Goal: Check status: Check status

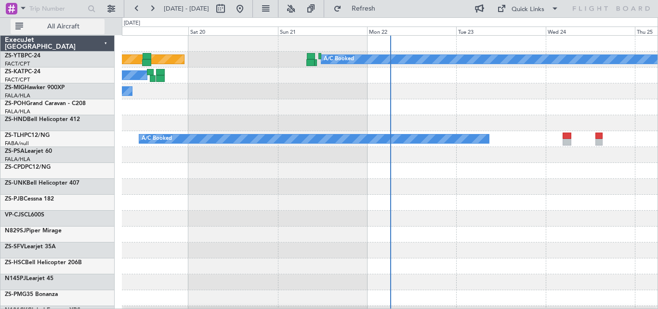
click at [82, 28] on span "All Aircraft" at bounding box center [63, 26] width 77 height 7
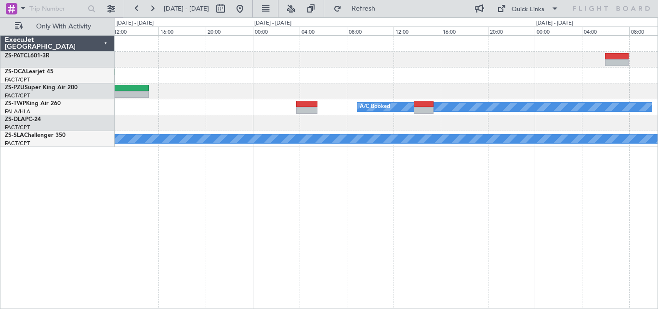
click at [107, 255] on div "A/C Booked A/C Booked A/C Booked A/C Booked A/C Booked A/C Booked ExecuJet [GEO…" at bounding box center [329, 162] width 658 height 291
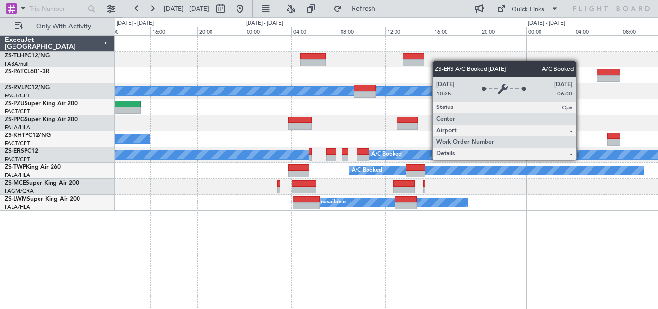
drag, startPoint x: 577, startPoint y: 176, endPoint x: 561, endPoint y: 166, distance: 18.8
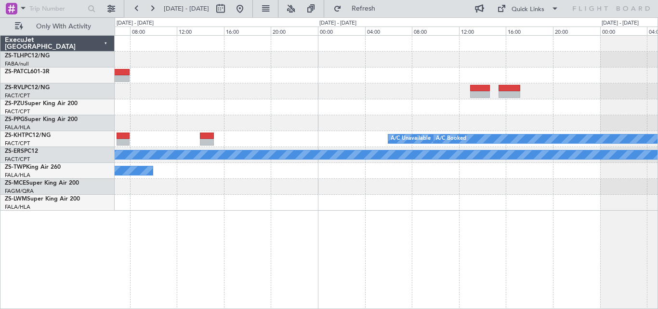
click at [5, 0] on html "[DATE] - [DATE] Refresh Quick Links Only With Activity A/C Unavailable A/C Book…" at bounding box center [329, 154] width 658 height 309
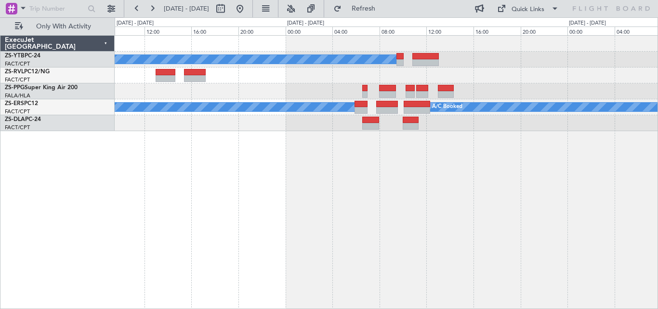
click at [395, 260] on div "A/C Booked A/C Booked A/C Booked" at bounding box center [386, 172] width 543 height 274
click at [132, 235] on div "A/C Booked A/C Booked A/C Booked" at bounding box center [386, 172] width 543 height 274
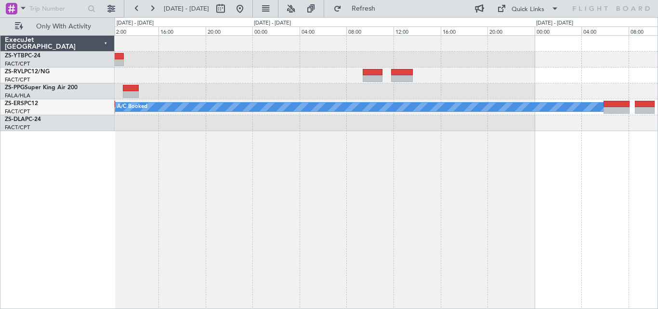
click at [168, 205] on div "A/C Booked A/C Booked A/C Booked A/C Booked" at bounding box center [386, 172] width 543 height 274
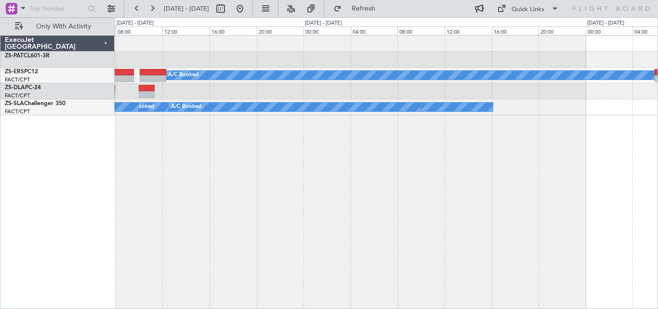
click at [657, 164] on div "A/C Booked A/C Booked A/C Booked A/C Booked A/C Booked A/C Booked ExecuJet [GEO…" at bounding box center [329, 162] width 658 height 291
click at [503, 136] on div "A/C Booked A/C Booked A/C Booked A/C Booked A/C Booked A/C Booked" at bounding box center [386, 172] width 543 height 274
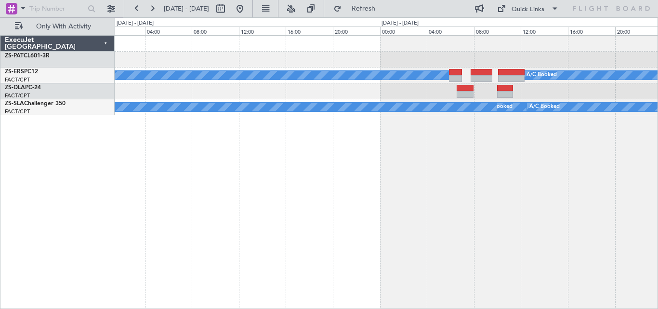
click at [529, 139] on div "A/C Booked A/C Booked A/C Booked A/C Booked A/C Booked" at bounding box center [386, 172] width 543 height 274
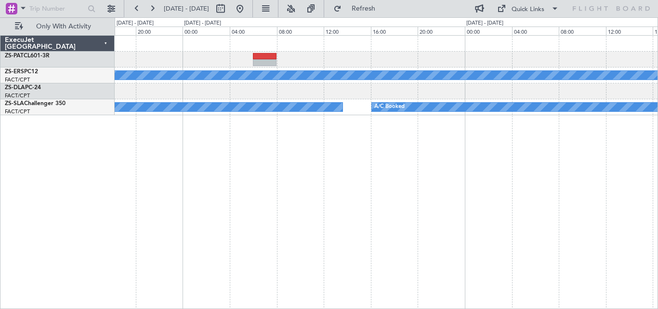
click at [657, 140] on div "A/C Booked A/C Booked A/C Booked A/C Booked ExecuJet [GEOGRAPHIC_DATA] ZS-PAT C…" at bounding box center [329, 162] width 658 height 291
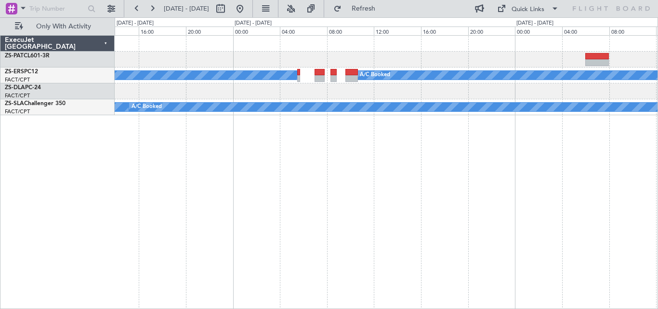
click at [657, 128] on div "A/C Booked A/C Booked A/C Booked A/C Booked A/C Booked ExecuJet [GEOGRAPHIC_DAT…" at bounding box center [329, 162] width 658 height 291
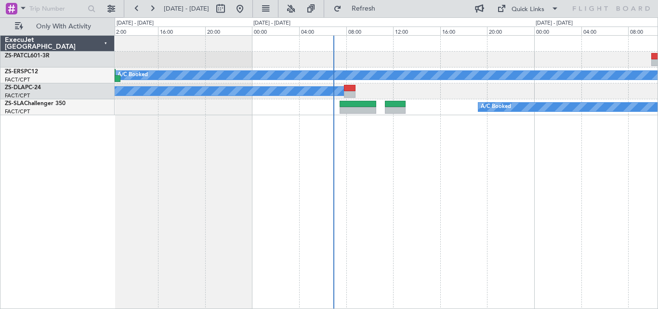
click at [657, 139] on div "A/C Booked A/C Booked A/C Booked A/C Booked ExecuJet [GEOGRAPHIC_DATA] ZS-PAT C…" at bounding box center [329, 162] width 658 height 291
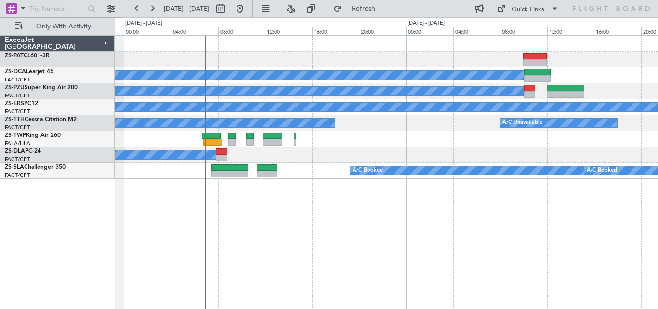
click at [296, 202] on div "A/C Booked A/C Booked A/C Booked A/C Unavailable A/C Unavailable A/C Booked A/C…" at bounding box center [386, 172] width 543 height 274
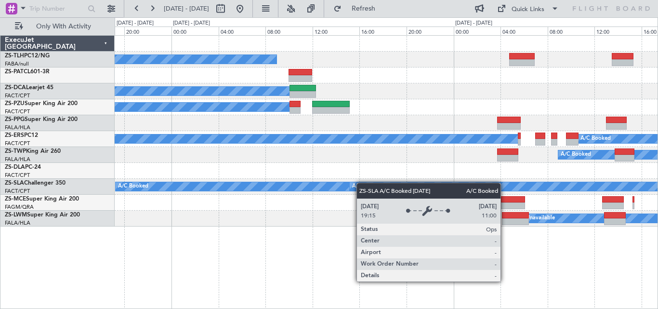
click at [342, 188] on div "A/C Booked A/C Booked A/C Booked A/C Booked A/C Booked A/C Booked A/C Booked A/…" at bounding box center [386, 131] width 543 height 191
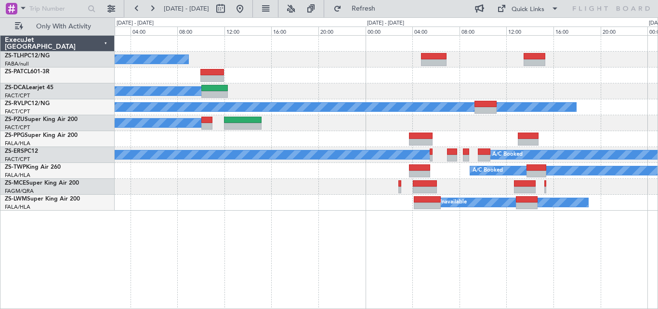
click at [312, 191] on div "A/C Booked A/C Booked A/C Unavailable A/C Booked A/C Booked A/C Booked A/C Book…" at bounding box center [386, 123] width 543 height 175
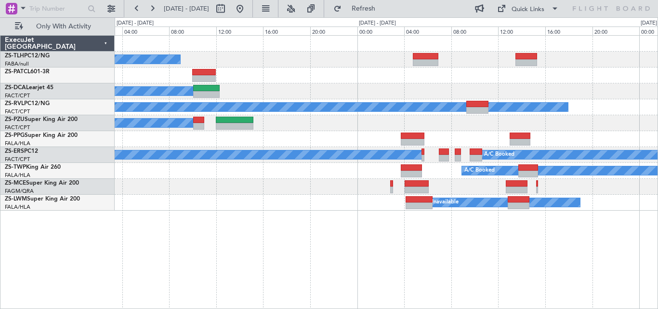
click at [419, 246] on div "A/C Booked A/C Booked A/C Unavailable A/C Booked A/C Booked A/C Booked A/C Book…" at bounding box center [386, 172] width 543 height 274
click at [432, 91] on div "A/C Booked" at bounding box center [386, 91] width 543 height 16
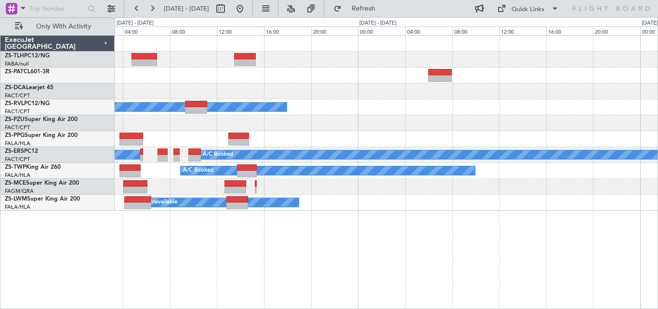
click at [286, 131] on div "A/C Unavailable A/C Booked A/C Booked A/C Booked A/C Booked A/C Unavailable" at bounding box center [386, 123] width 543 height 175
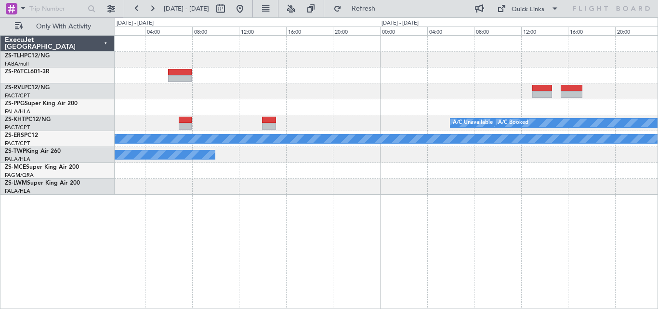
click at [218, 224] on div "A/C Unavailable A/C Unavailable A/C Booked A/C Booked A/C Booked A/C Unavailable" at bounding box center [386, 172] width 543 height 274
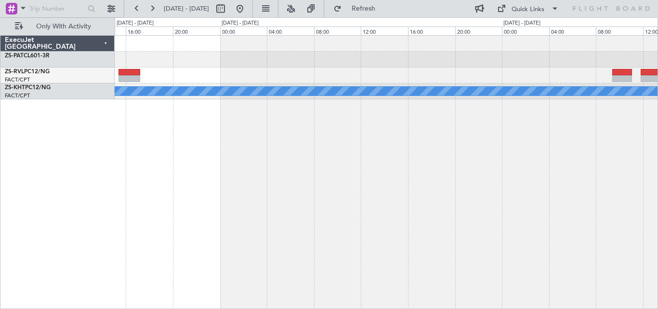
click at [222, 200] on div "A/C Unavailable A/C Booked" at bounding box center [386, 172] width 543 height 274
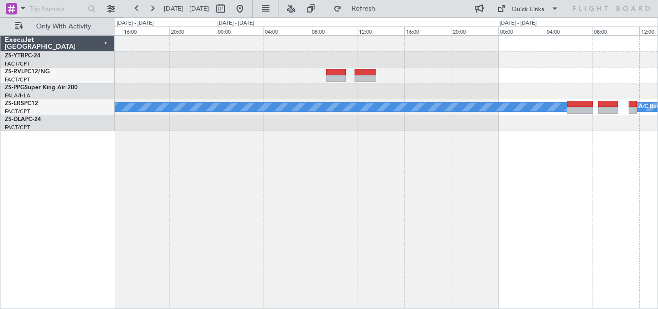
click at [274, 168] on div "A/C Booked A/C Booked A/C Booked A/C Booked" at bounding box center [386, 172] width 543 height 274
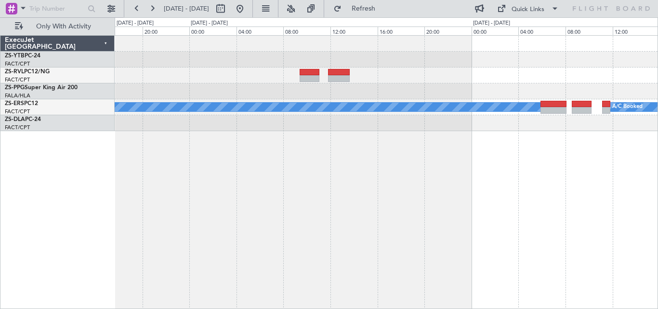
click at [336, 158] on div "A/C Booked A/C Booked A/C Booked" at bounding box center [386, 172] width 543 height 274
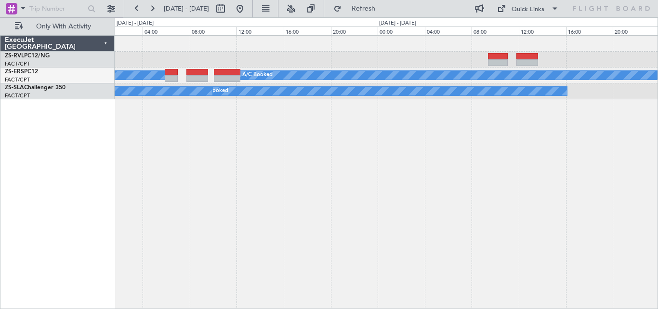
click at [484, 126] on div "A/C Booked A/C Booked A/C Booked A/C Booked A/C Booked" at bounding box center [386, 172] width 543 height 274
click at [439, 151] on div "A/C Booked A/C Booked A/C Booked A/C Booked A/C Booked" at bounding box center [386, 172] width 543 height 274
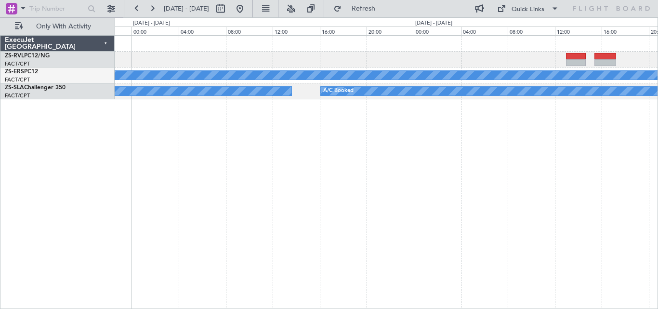
click at [657, 146] on div "A/C Unavailable A/C Booked A/C Booked A/C Booked A/C Booked ExecuJet [GEOGRAPHI…" at bounding box center [329, 162] width 658 height 291
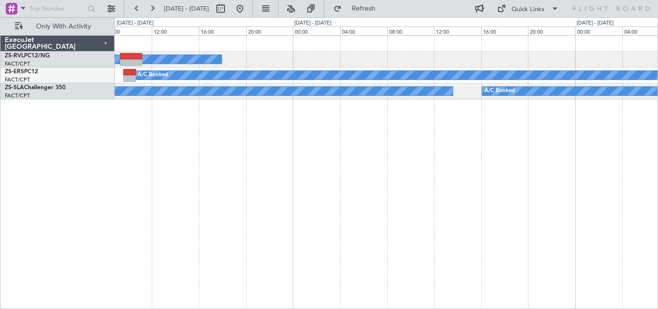
click at [501, 159] on div "A/C Unavailable A/C Booked A/C Booked A/C Booked A/C Booked A/C Booked A/C Book…" at bounding box center [386, 172] width 543 height 274
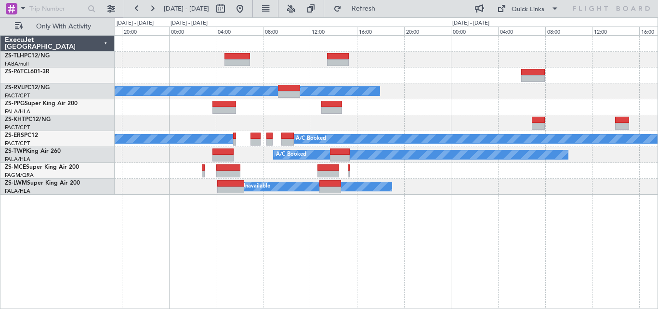
click at [474, 184] on div "A/C Unavailable" at bounding box center [386, 187] width 543 height 16
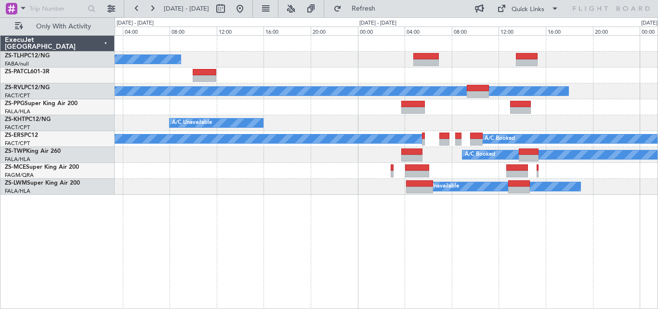
click at [481, 66] on div "A/C Booked" at bounding box center [386, 60] width 543 height 16
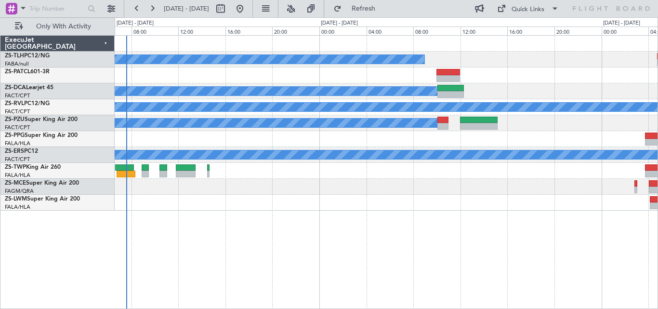
click at [549, 138] on div at bounding box center [386, 139] width 543 height 16
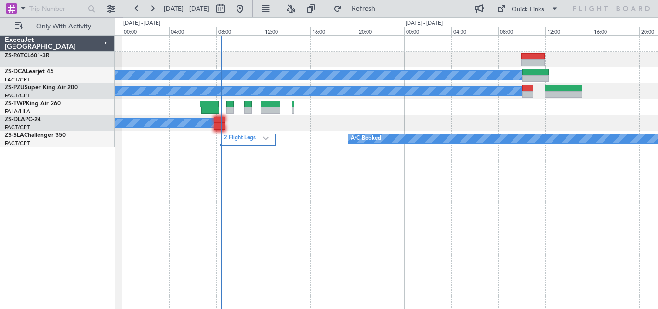
click at [321, 198] on div "A/C Booked A/C Booked A/C Booked A/C Booked A/C Booked 2 Flight Legs A/C Booked…" at bounding box center [386, 172] width 543 height 274
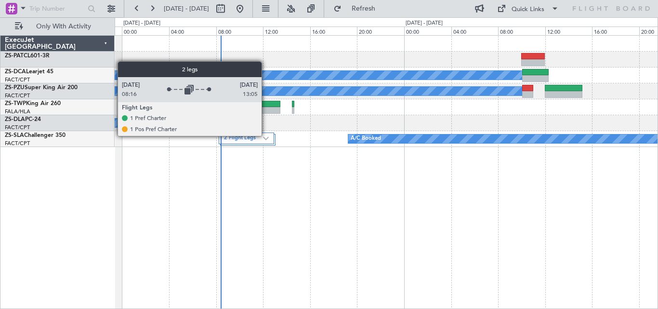
click at [266, 135] on div "2 Flight Legs" at bounding box center [246, 138] width 55 height 12
